Goal: Navigation & Orientation: Go to known website

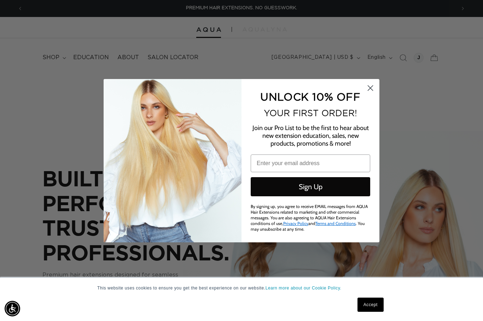
click at [376, 82] on icon "Close dialog" at bounding box center [371, 88] width 12 height 12
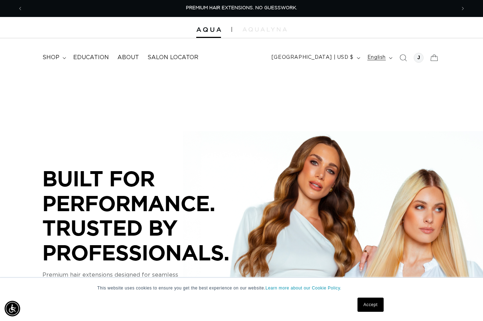
click at [390, 58] on icon "button" at bounding box center [391, 58] width 4 height 2
click at [423, 58] on div at bounding box center [419, 58] width 10 height 10
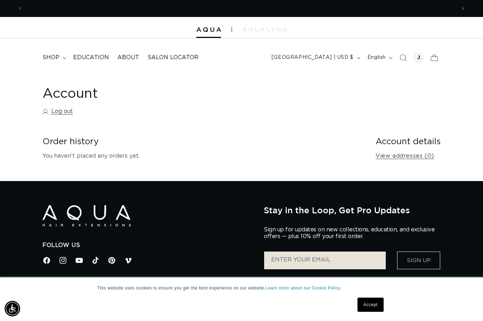
scroll to position [0, 433]
click at [60, 58] on summary "shop" at bounding box center [53, 58] width 31 height 16
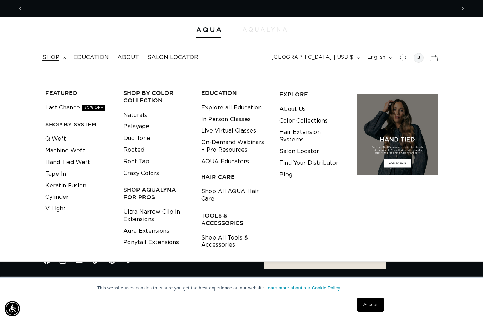
scroll to position [0, 866]
click at [265, 35] on div at bounding box center [241, 27] width 483 height 21
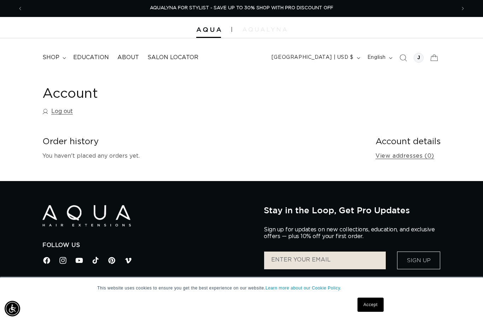
click at [268, 31] on img at bounding box center [265, 29] width 44 height 4
